Goal: Task Accomplishment & Management: Use online tool/utility

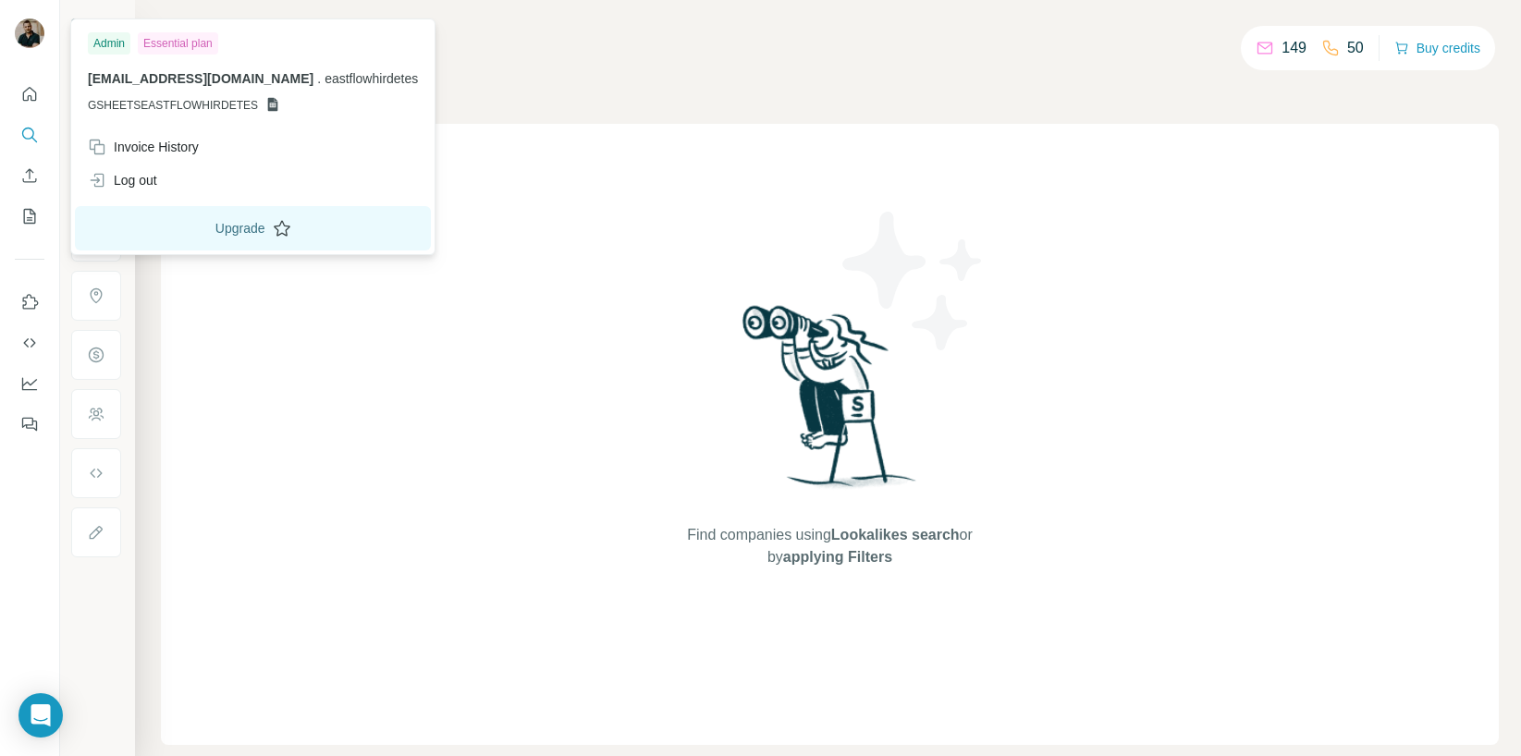
click at [202, 225] on button "Upgrade" at bounding box center [253, 228] width 356 height 44
